Goal: Obtain resource: Obtain resource

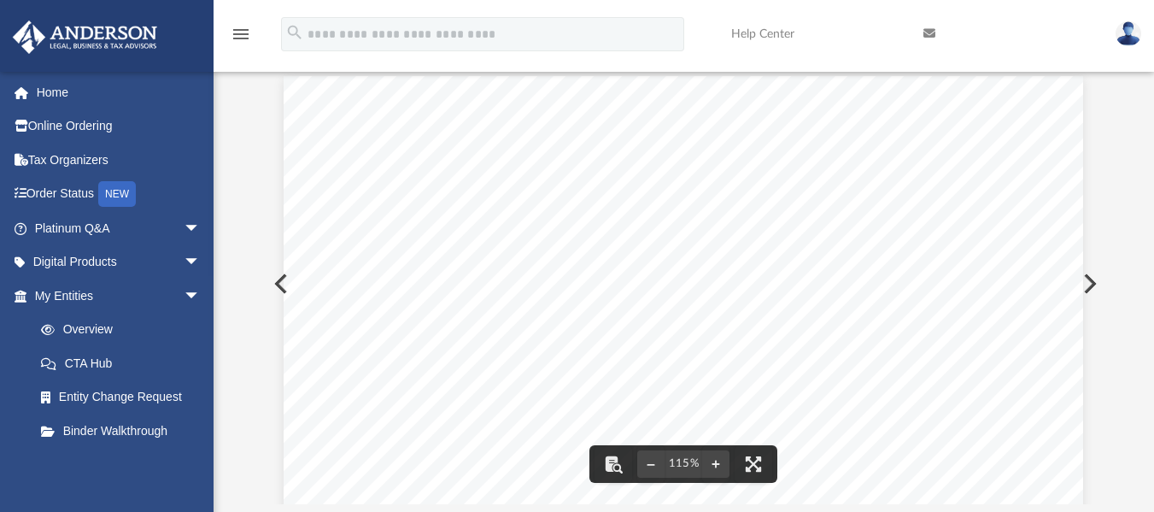
scroll to position [619, 0]
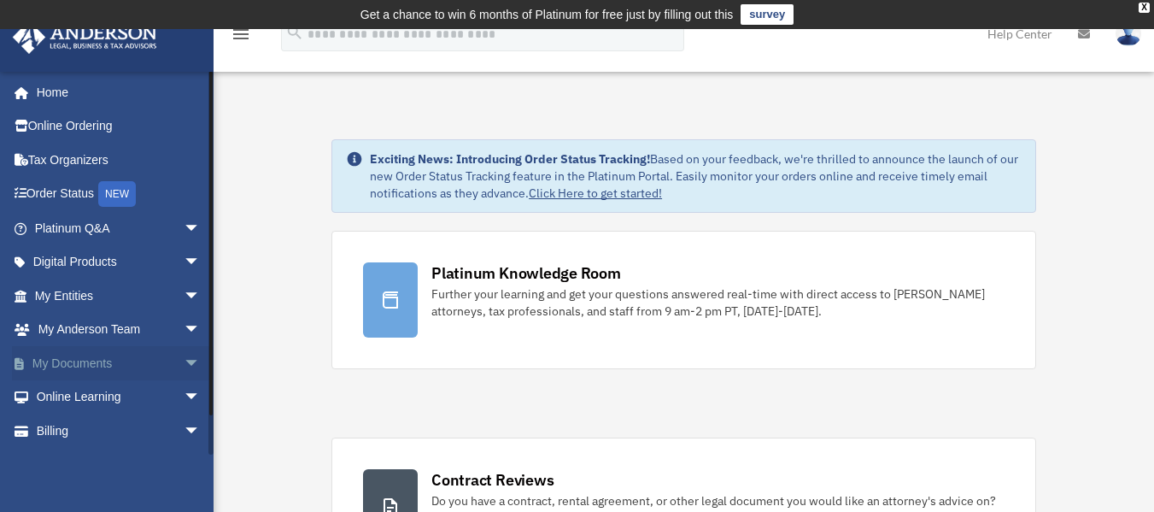
click at [102, 361] on link "My Documents arrow_drop_down" at bounding box center [119, 363] width 214 height 34
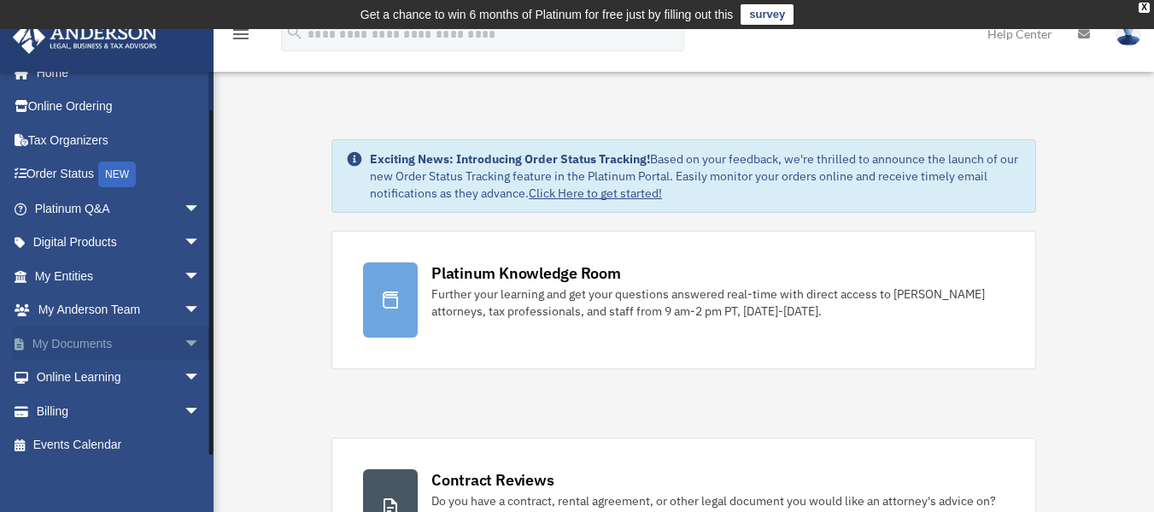
scroll to position [31, 0]
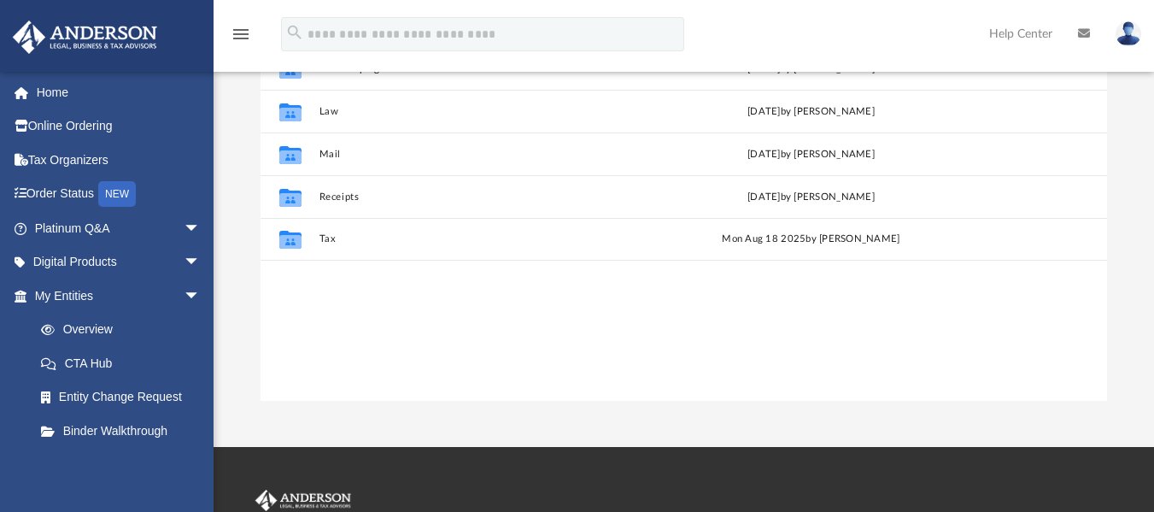
scroll to position [171, 0]
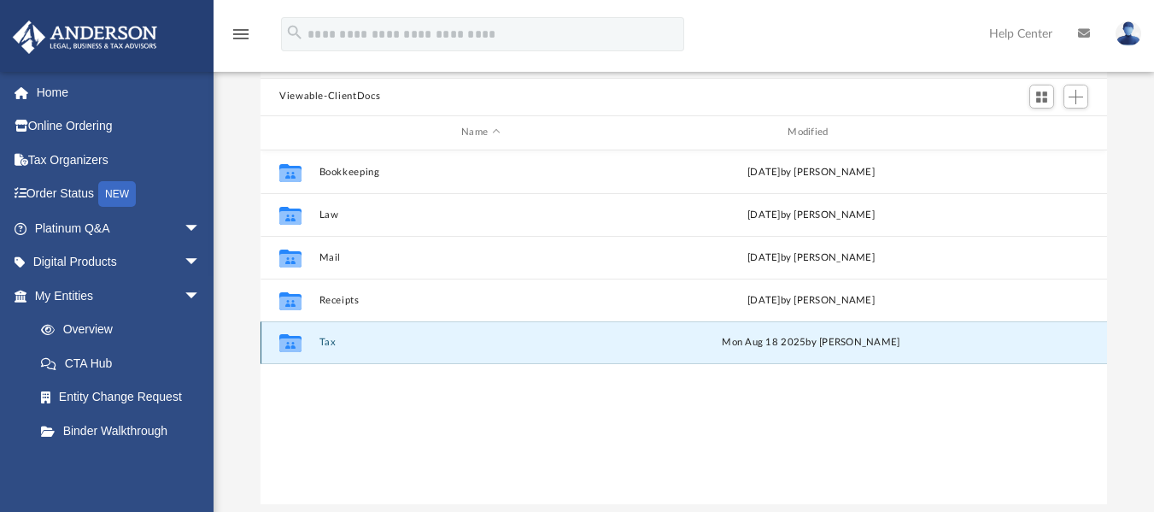
click at [331, 338] on button "Tax" at bounding box center [480, 342] width 323 height 11
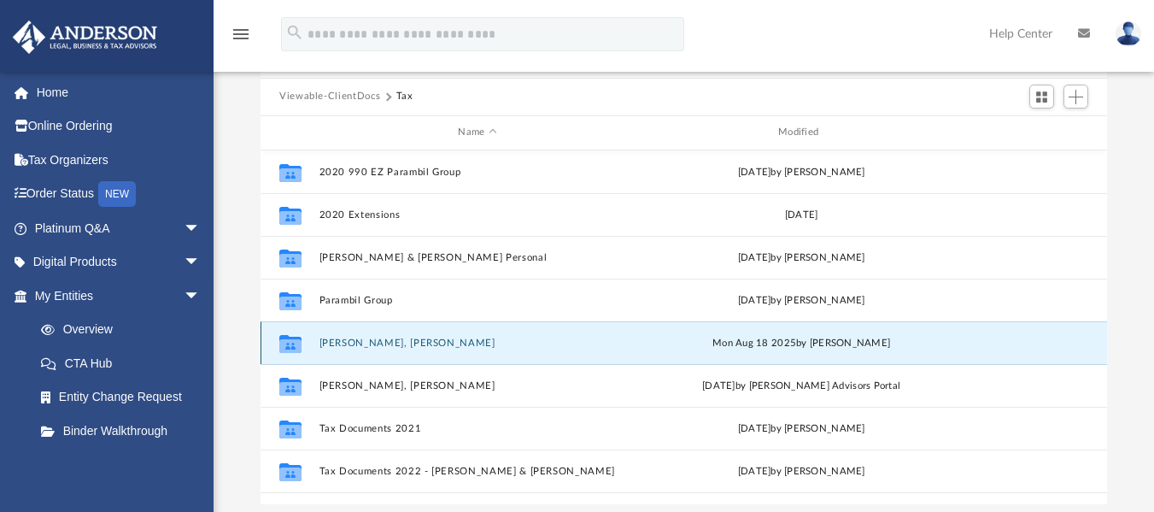
click at [342, 339] on button "Philip, Jensen" at bounding box center [477, 342] width 317 height 11
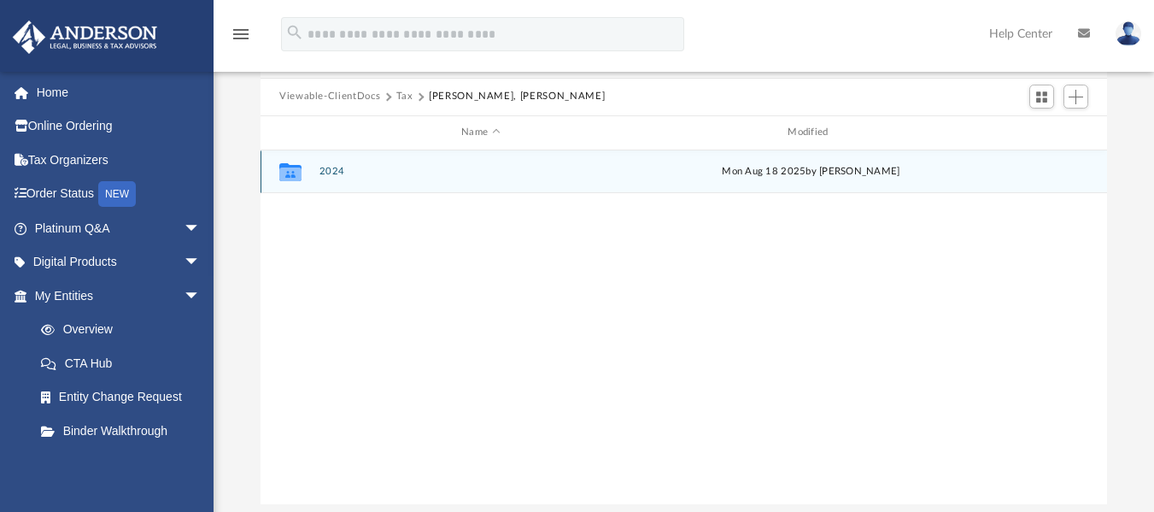
click at [324, 168] on button "2024" at bounding box center [480, 171] width 323 height 11
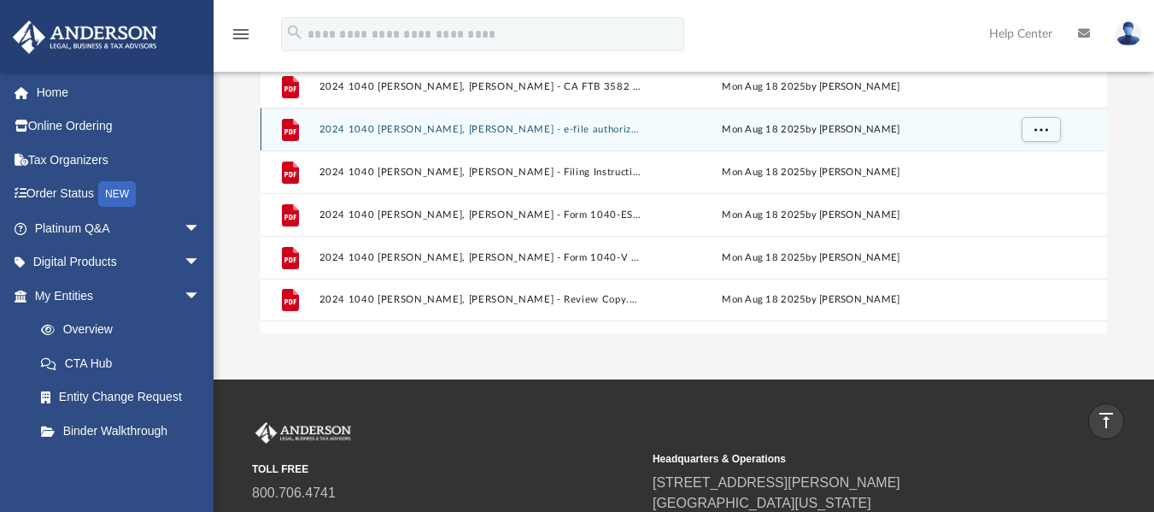
scroll to position [256, 0]
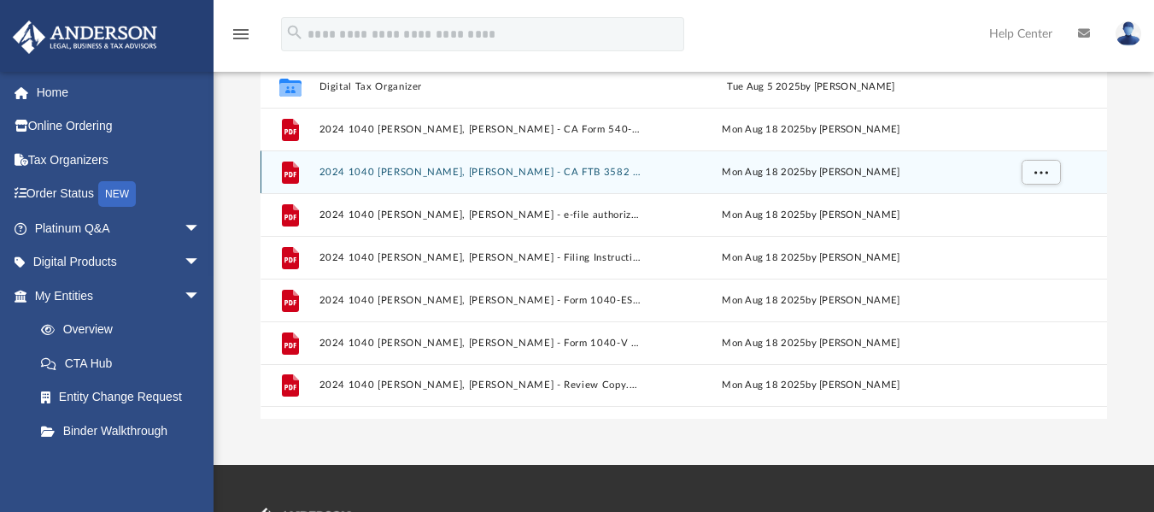
click at [561, 167] on button "2024 1040 [PERSON_NAME], [PERSON_NAME] - CA FTB 3582 Payment Voucher.pdf" at bounding box center [480, 171] width 323 height 11
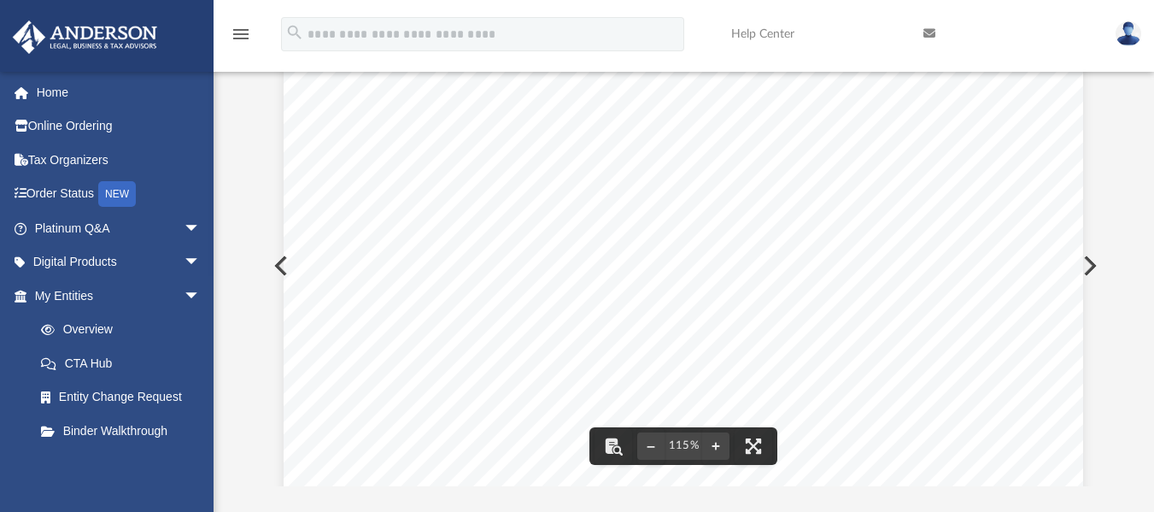
scroll to position [0, 0]
click at [79, 291] on link "My Entities arrow_drop_down" at bounding box center [119, 295] width 214 height 34
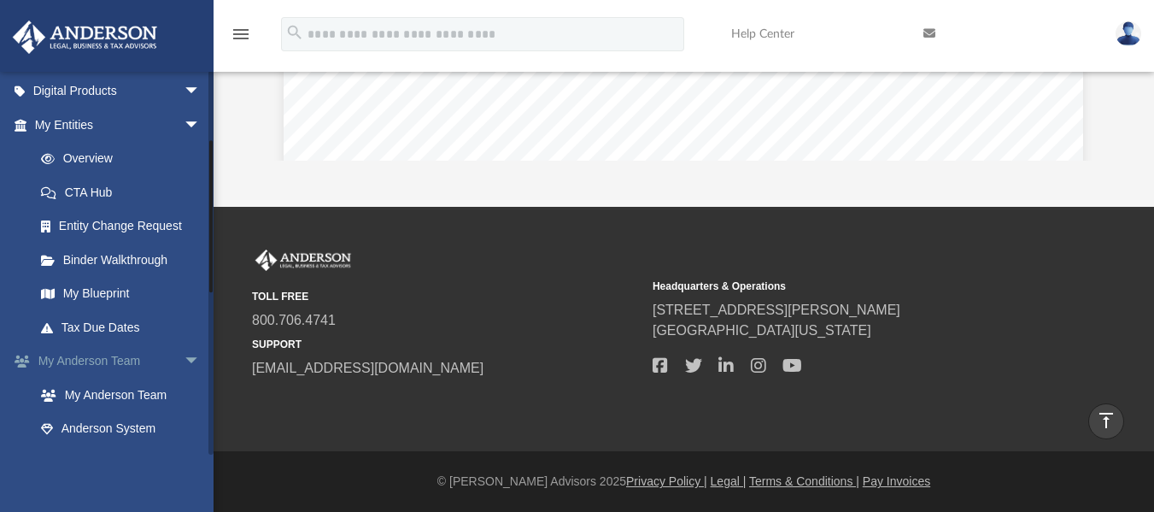
scroll to position [427, 0]
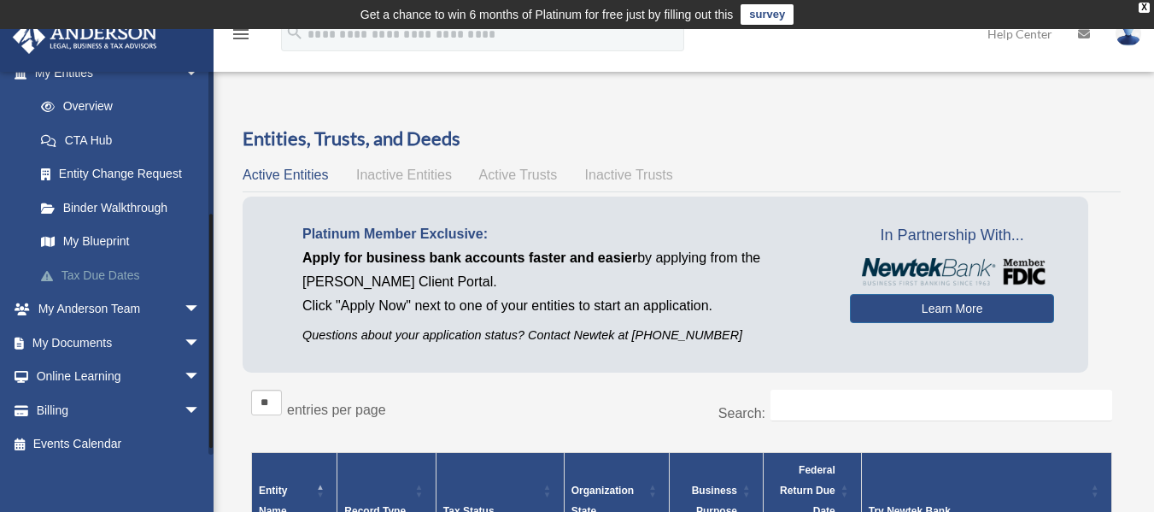
scroll to position [233, 0]
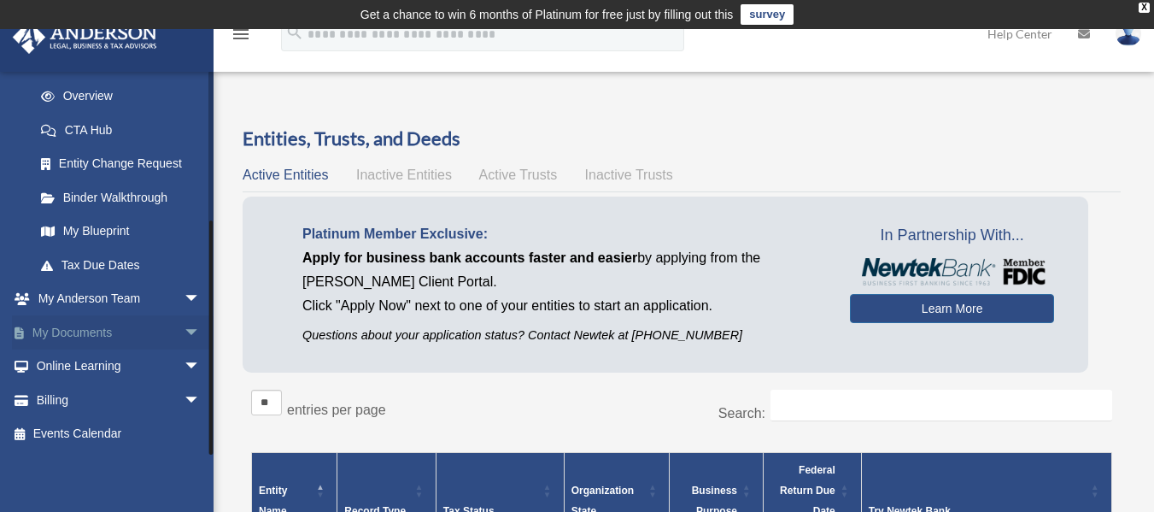
click at [93, 331] on link "My Documents arrow_drop_down" at bounding box center [119, 332] width 214 height 34
click at [184, 331] on span "arrow_drop_down" at bounding box center [201, 332] width 34 height 35
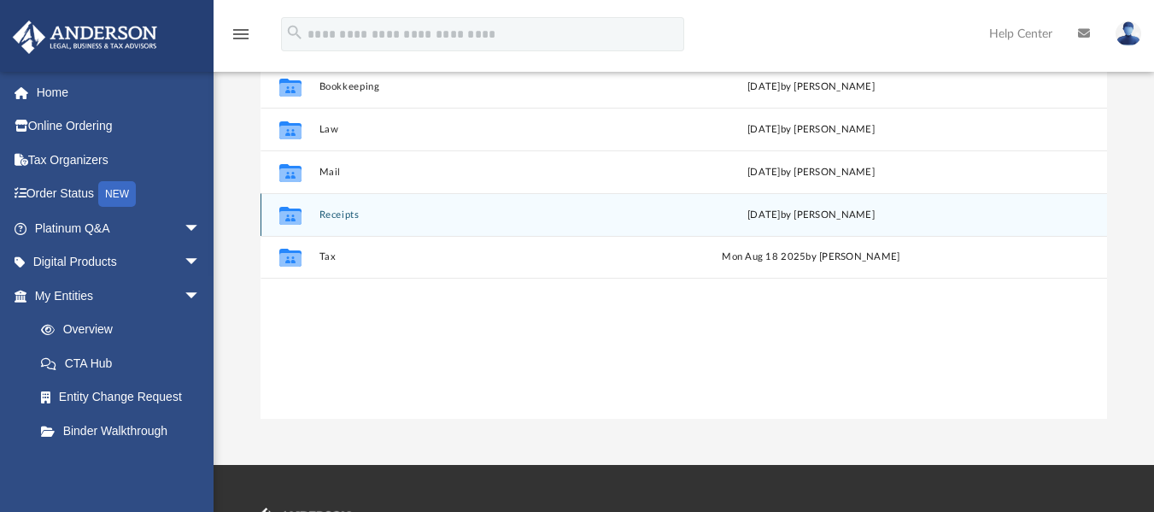
scroll to position [171, 0]
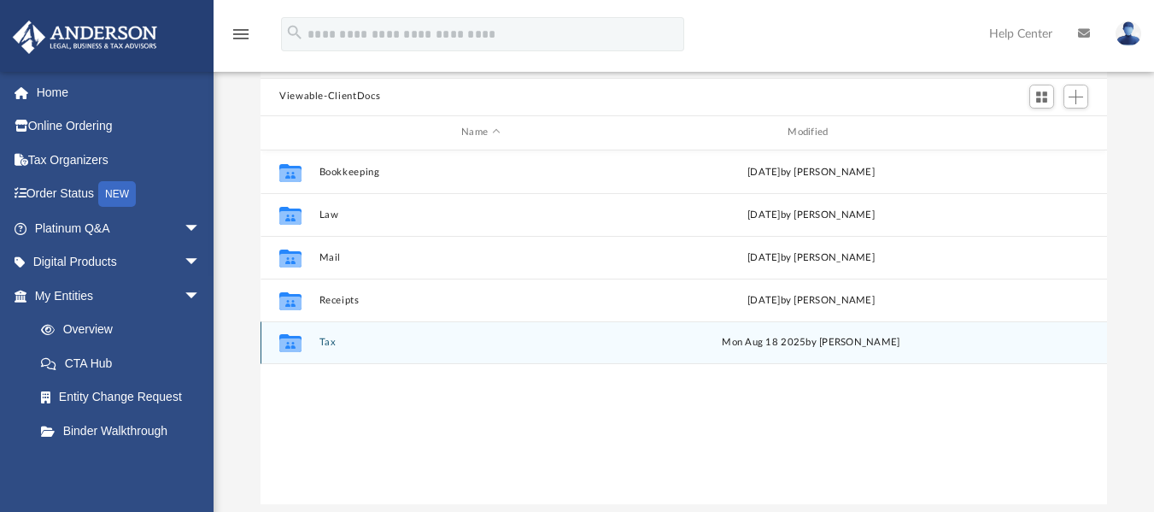
click at [330, 343] on button "Tax" at bounding box center [480, 342] width 323 height 11
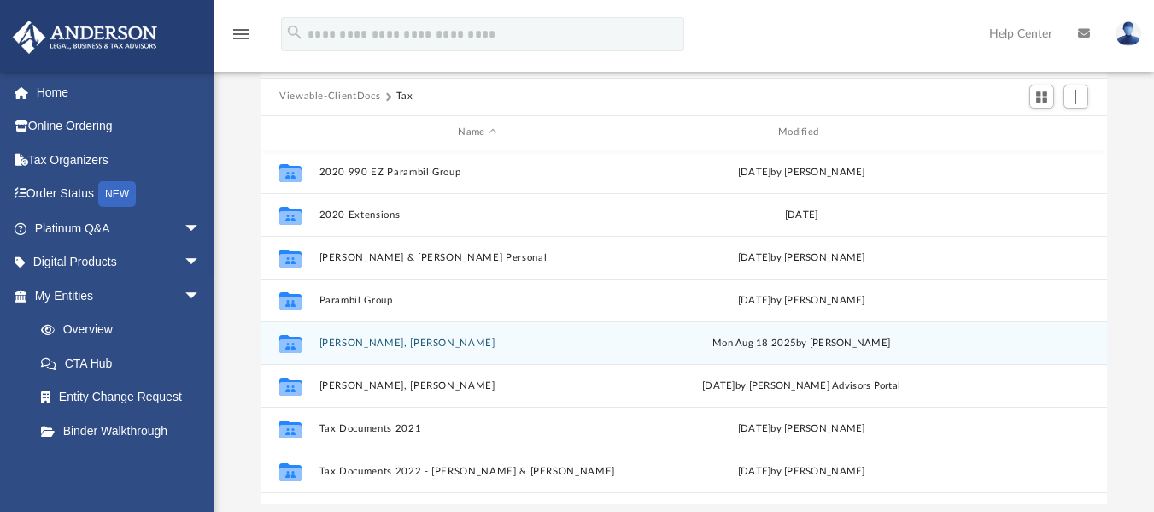
click at [350, 339] on button "[PERSON_NAME], [PERSON_NAME]" at bounding box center [477, 342] width 317 height 11
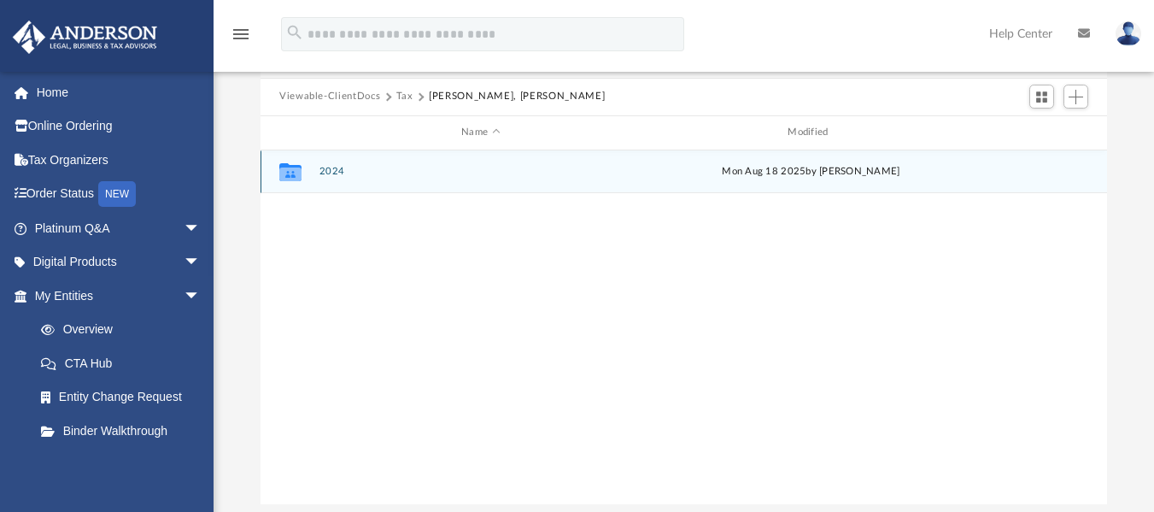
click at [341, 175] on button "2024" at bounding box center [480, 171] width 323 height 11
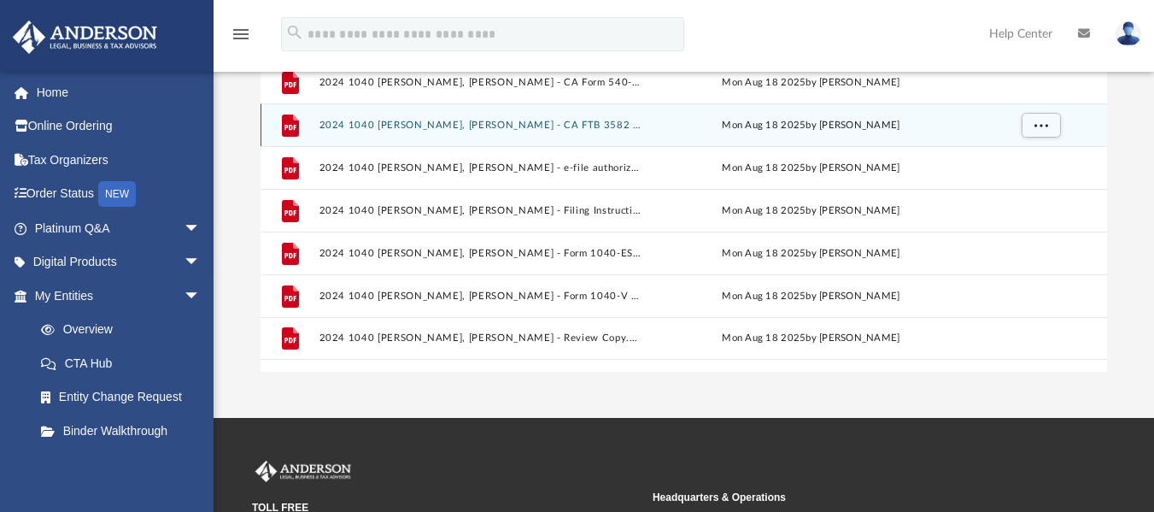
scroll to position [342, 0]
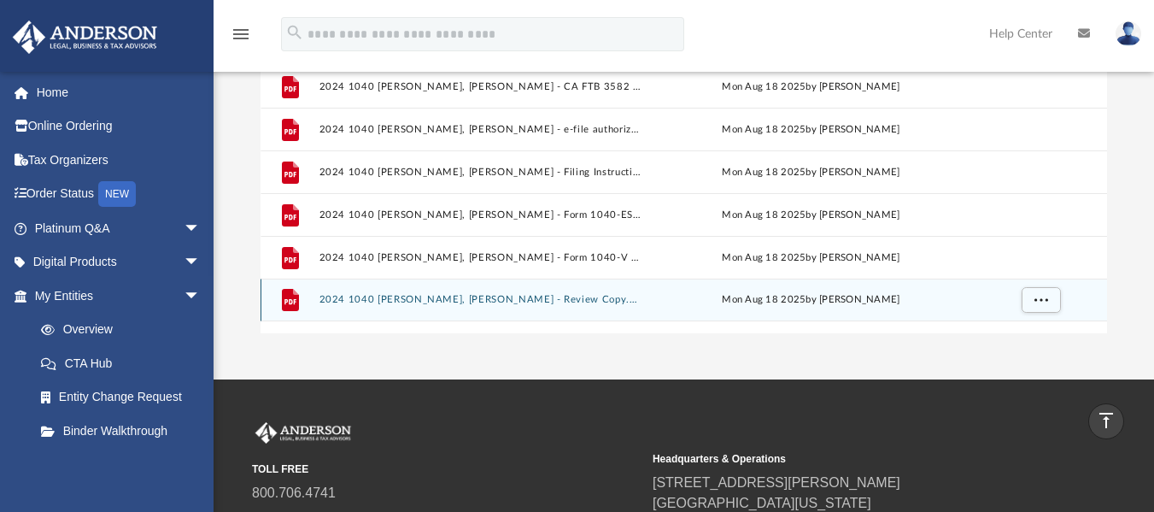
click at [484, 304] on button "2024 1040 [PERSON_NAME], [PERSON_NAME] - Review Copy.pdf" at bounding box center [480, 299] width 323 height 11
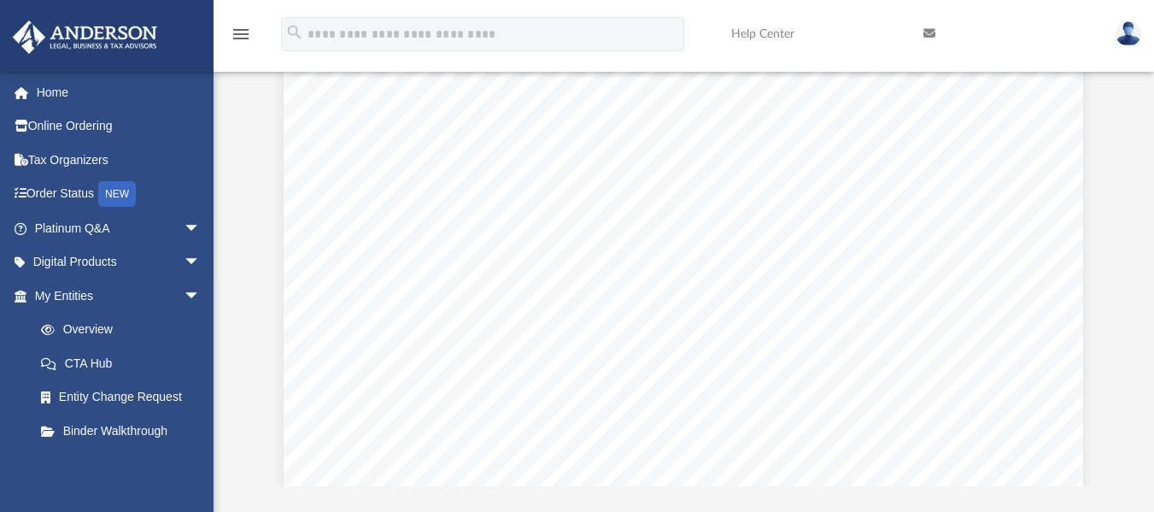
scroll to position [58163, 0]
